Goal: Information Seeking & Learning: Learn about a topic

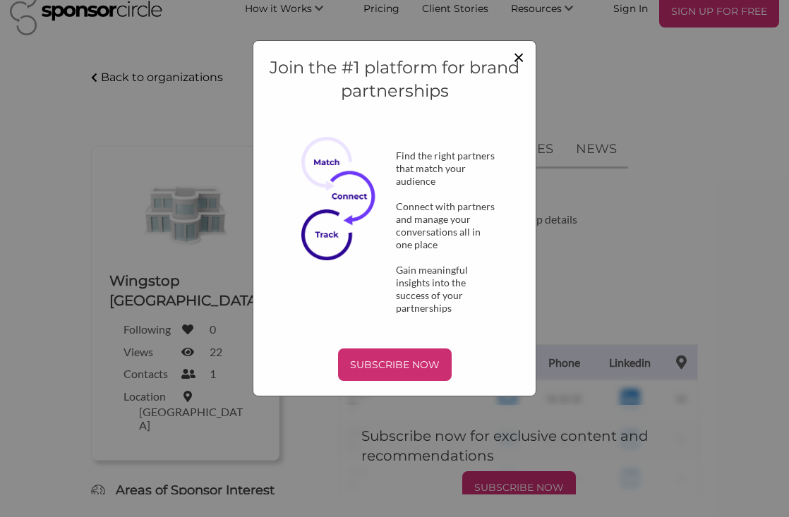
click at [518, 56] on span "×" at bounding box center [518, 56] width 11 height 24
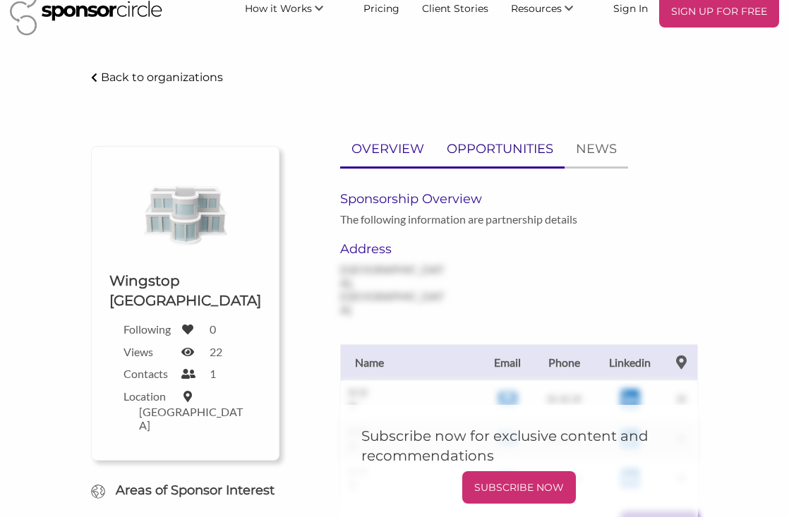
click at [507, 144] on p "OPPORTUNITIES" at bounding box center [499, 149] width 107 height 20
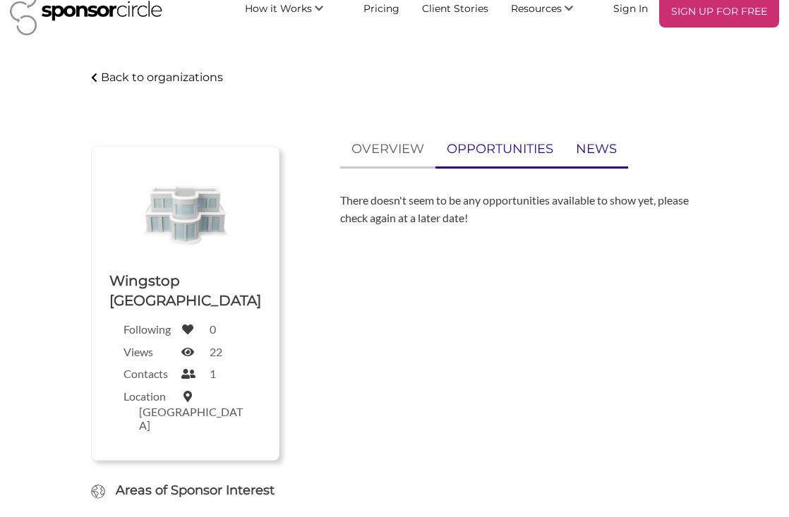
click at [584, 147] on p "NEWS" at bounding box center [596, 149] width 41 height 20
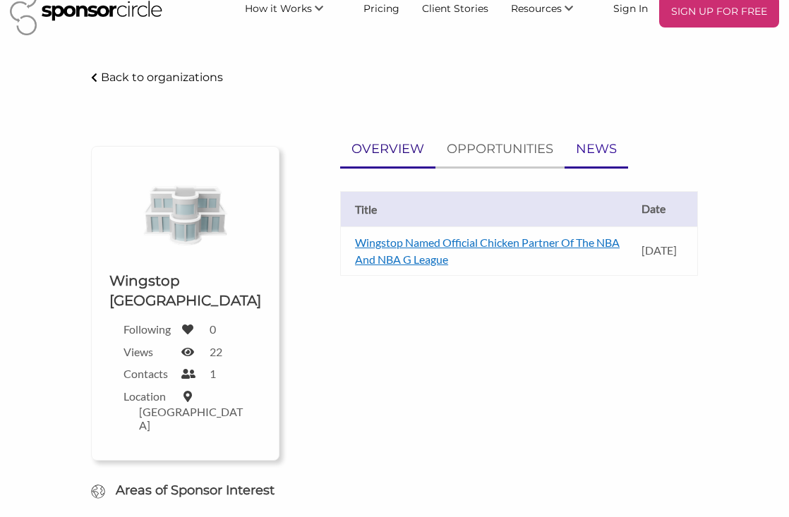
click at [401, 154] on p "OVERVIEW" at bounding box center [387, 149] width 73 height 20
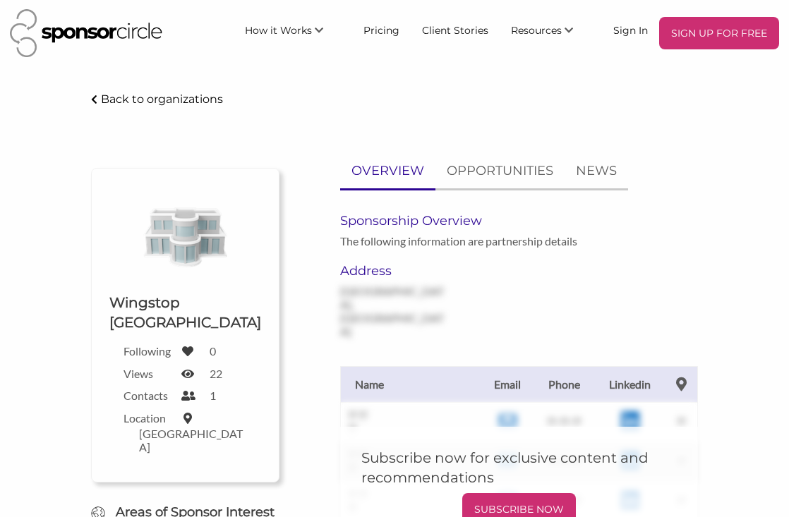
scroll to position [0, 0]
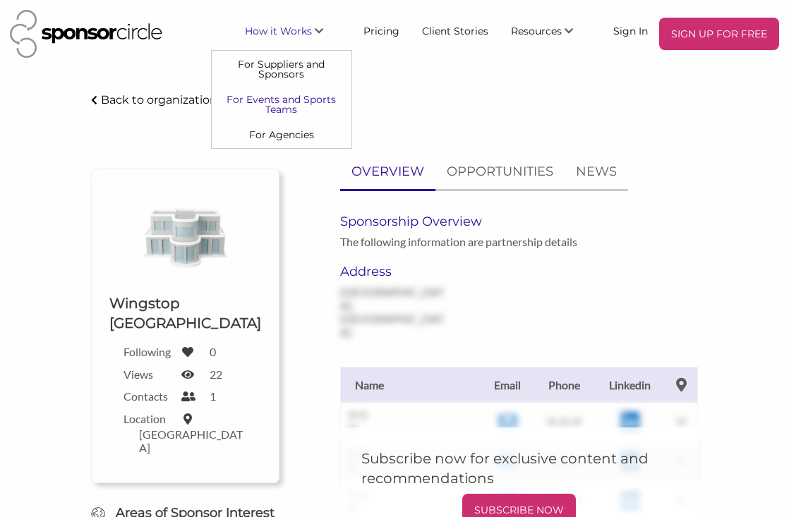
click at [312, 110] on link "For Events and Sports Teams" at bounding box center [282, 104] width 140 height 35
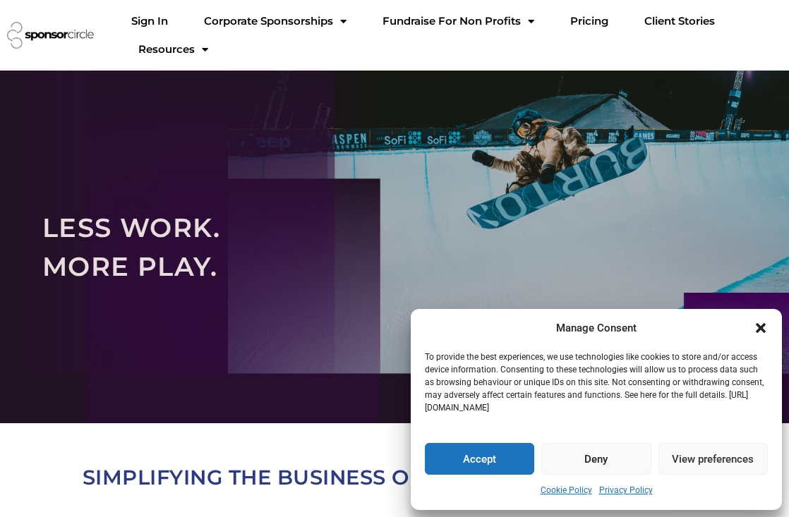
click at [758, 324] on icon "Close dialogue" at bounding box center [760, 328] width 10 height 10
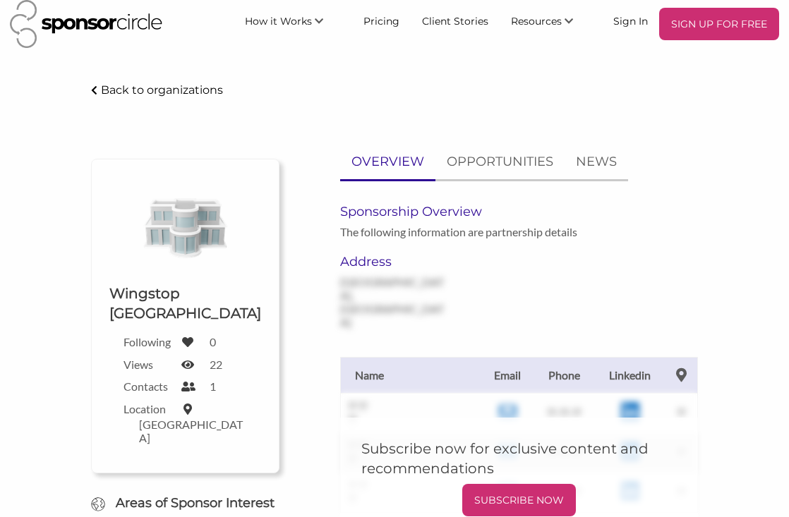
scroll to position [13, 0]
